Goal: Task Accomplishment & Management: Manage account settings

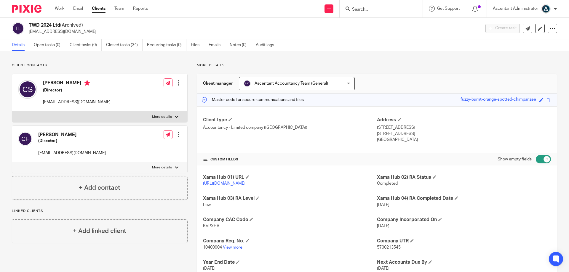
scroll to position [13, 0]
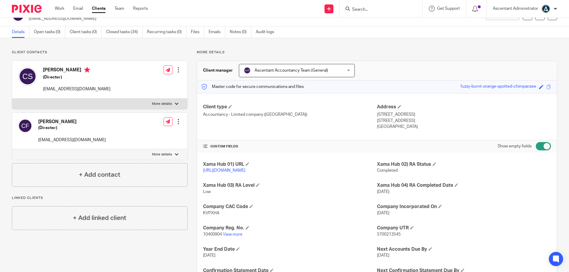
click at [365, 9] on input "Search" at bounding box center [377, 9] width 53 height 5
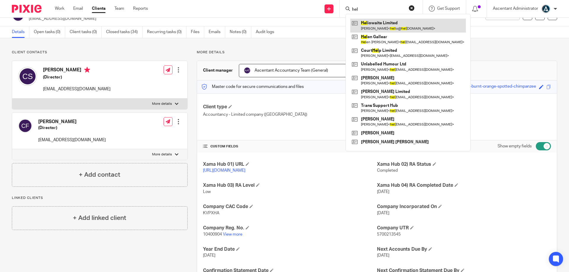
click at [372, 26] on link at bounding box center [407, 26] width 115 height 14
click at [364, 10] on input "hel" at bounding box center [377, 9] width 53 height 5
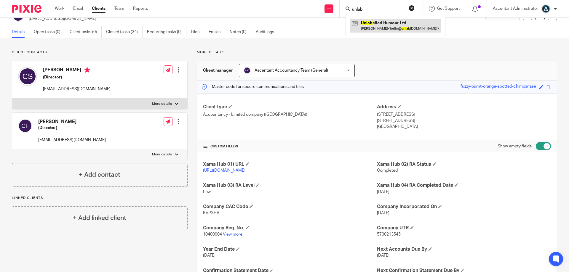
type input "unlab"
click at [376, 27] on link at bounding box center [395, 26] width 90 height 14
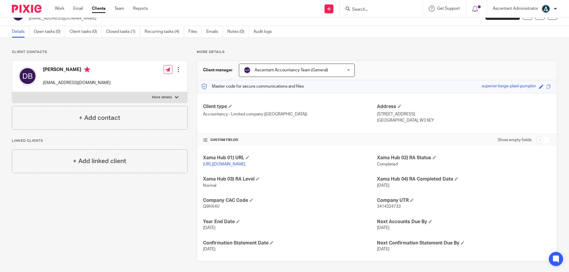
scroll to position [21, 0]
click at [539, 137] on div "Show empty fields" at bounding box center [523, 139] width 53 height 12
click at [537, 135] on input "checkbox" at bounding box center [542, 139] width 15 height 8
checkbox input "true"
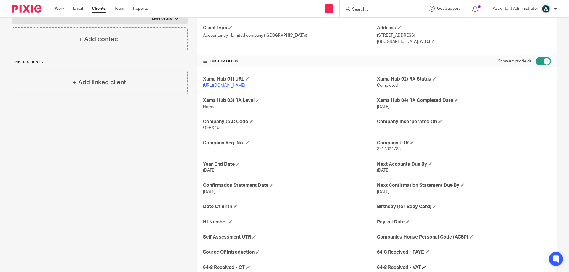
scroll to position [144, 0]
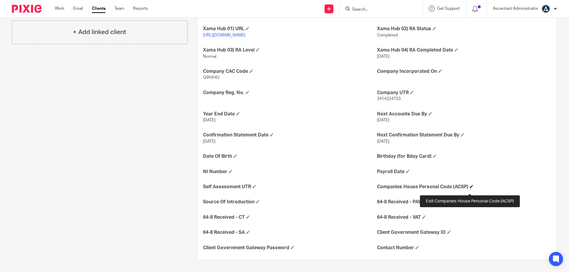
click at [469, 188] on span at bounding box center [471, 187] width 4 height 4
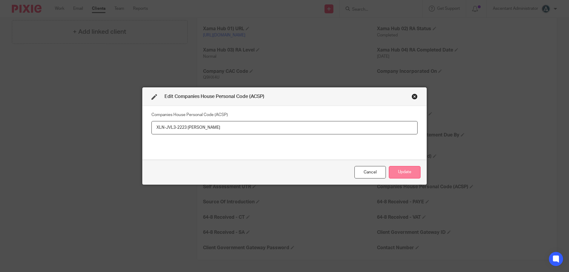
type input "XLN-JVL3-2223 [PERSON_NAME]"
click at [402, 171] on button "Update" at bounding box center [404, 172] width 32 height 13
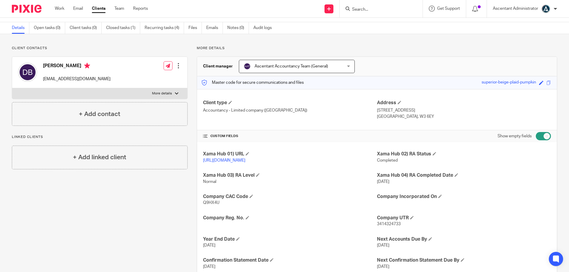
scroll to position [0, 0]
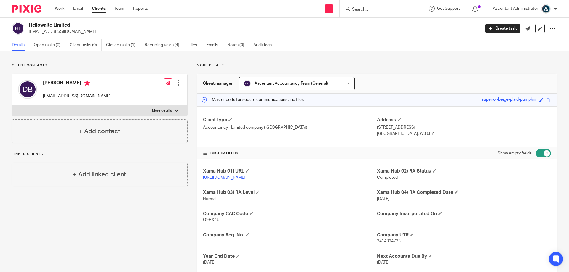
click at [535, 154] on input "checkbox" at bounding box center [542, 153] width 15 height 8
checkbox input "false"
click at [215, 222] on span "Q9HX4U" at bounding box center [211, 220] width 16 height 4
copy span "Q9HX4U"
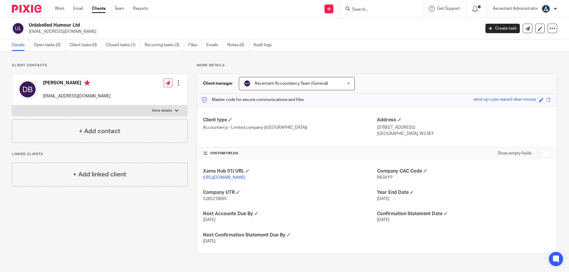
click at [535, 156] on input "checkbox" at bounding box center [542, 153] width 15 height 8
checkbox input "true"
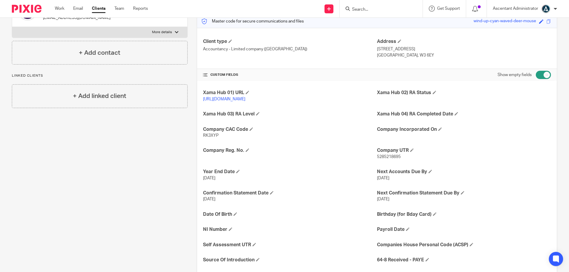
scroll to position [142, 0]
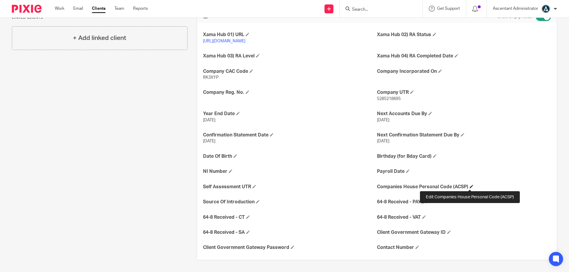
click at [469, 187] on span at bounding box center [471, 187] width 4 height 4
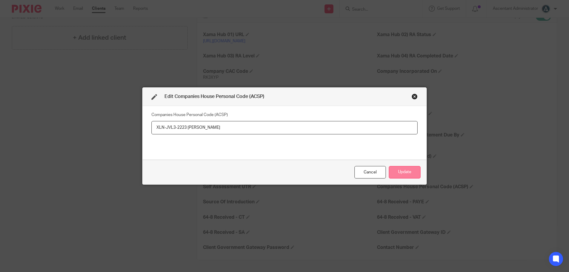
type input "XLN-JVL3-2223 [PERSON_NAME]"
click at [417, 174] on button "Update" at bounding box center [404, 172] width 32 height 13
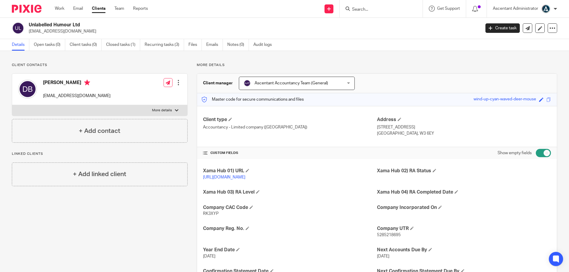
scroll to position [0, 0]
click at [542, 153] on input "checkbox" at bounding box center [542, 153] width 15 height 8
checkbox input "false"
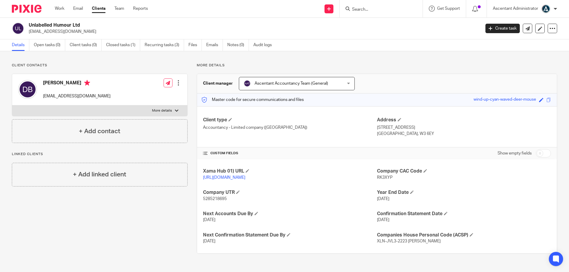
click at [384, 177] on span "RK3XYP" at bounding box center [385, 178] width 16 height 4
copy span "RK3XYP"
